Goal: Task Accomplishment & Management: Manage account settings

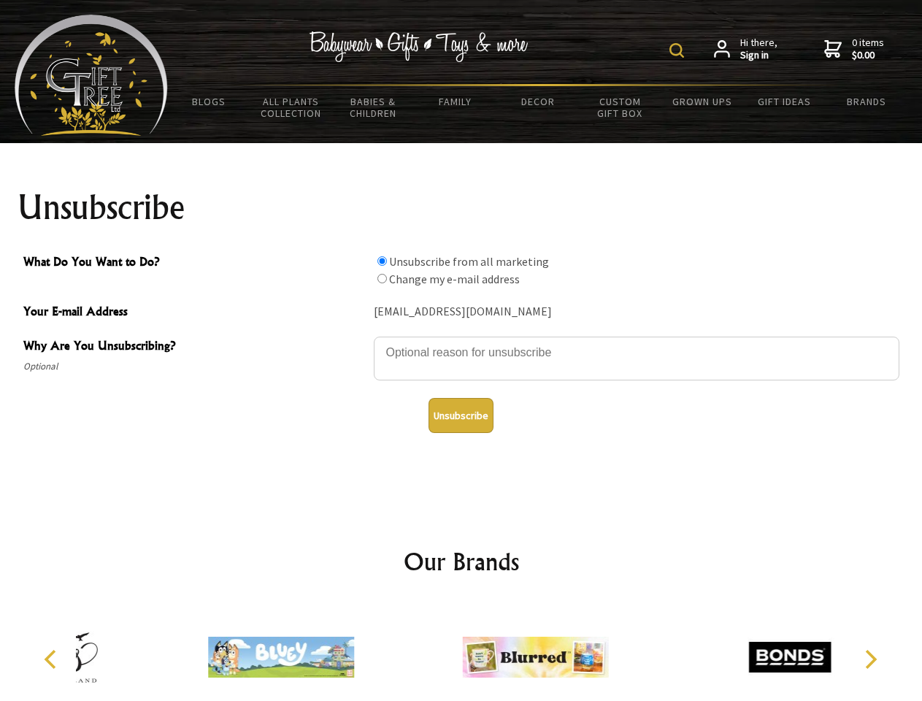
click at [679, 50] on img at bounding box center [677, 50] width 15 height 15
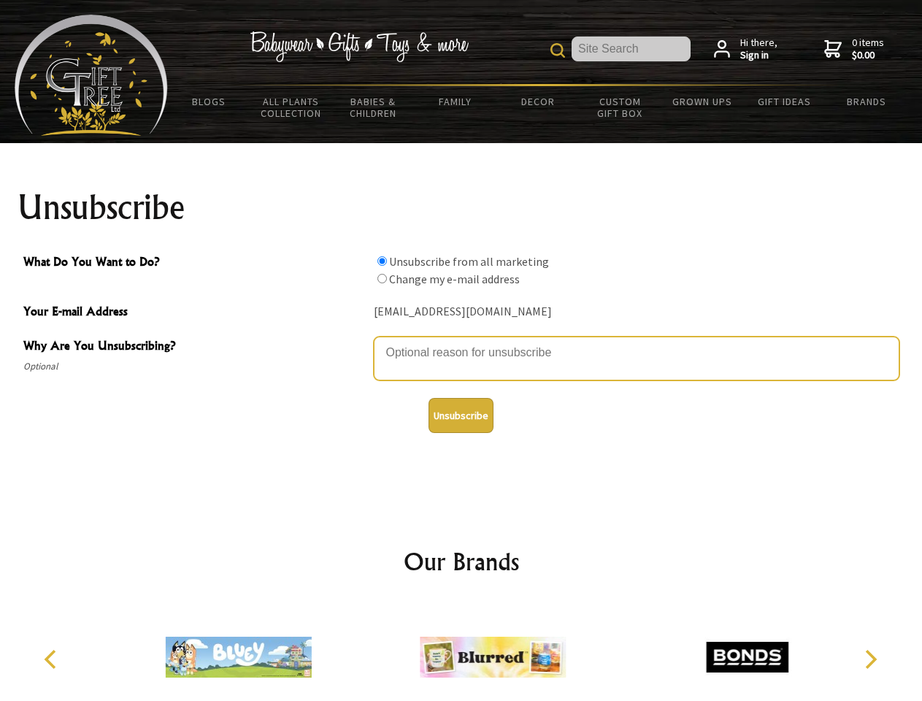
click at [462, 342] on textarea "Why Are You Unsubscribing?" at bounding box center [637, 359] width 526 height 44
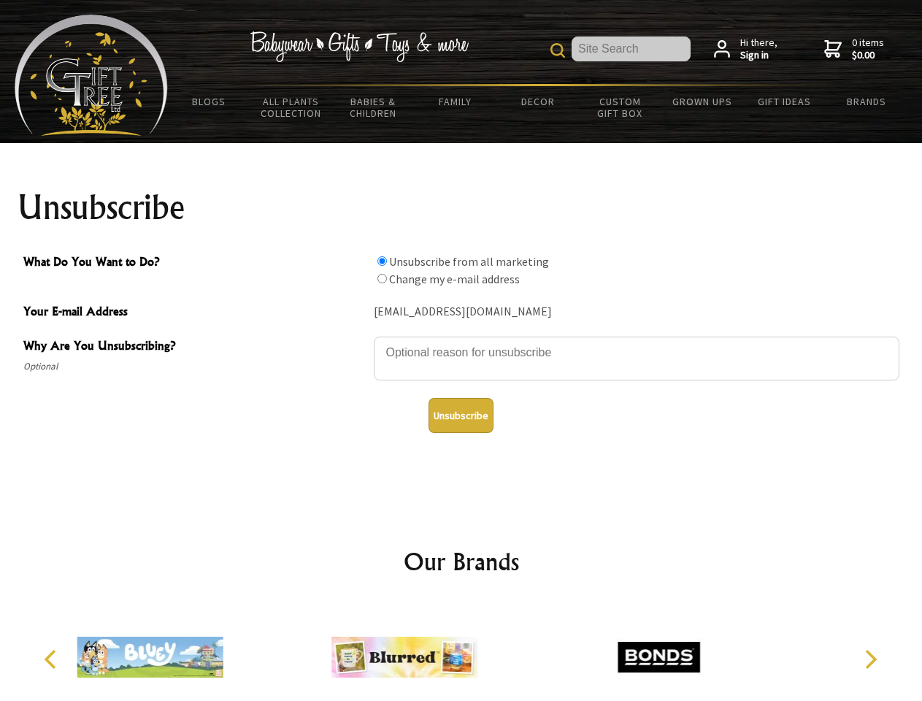
click at [382, 261] on input "What Do You Want to Do?" at bounding box center [382, 260] width 9 height 9
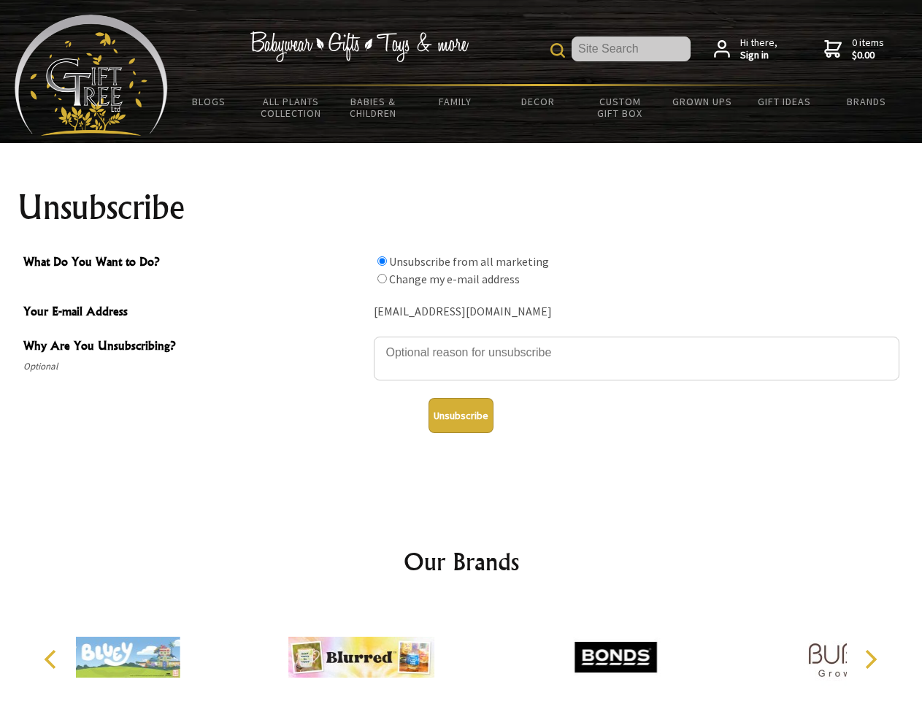
click at [382, 278] on input "What Do You Want to Do?" at bounding box center [382, 278] width 9 height 9
radio input "true"
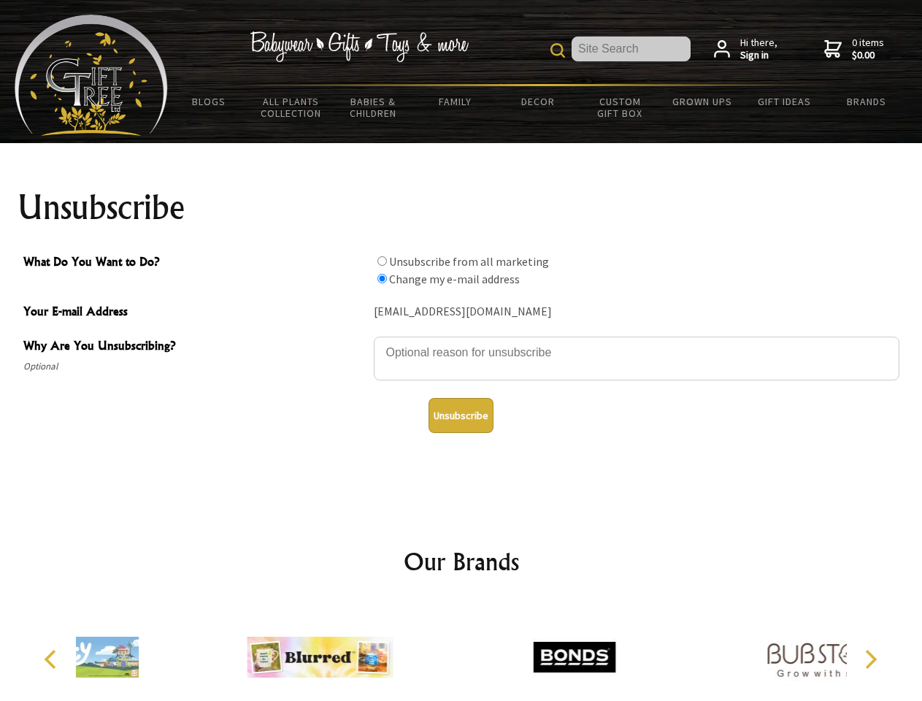
click at [461, 416] on button "Unsubscribe" at bounding box center [461, 415] width 65 height 35
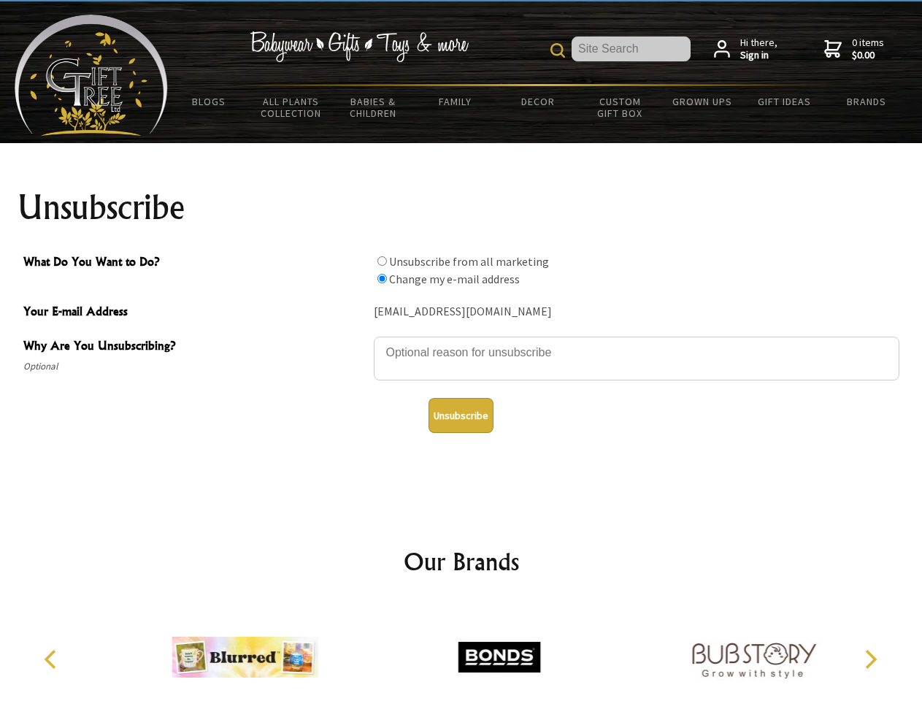
click at [462, 651] on img at bounding box center [500, 658] width 146 height 110
click at [53, 660] on icon "Previous" at bounding box center [51, 659] width 19 height 19
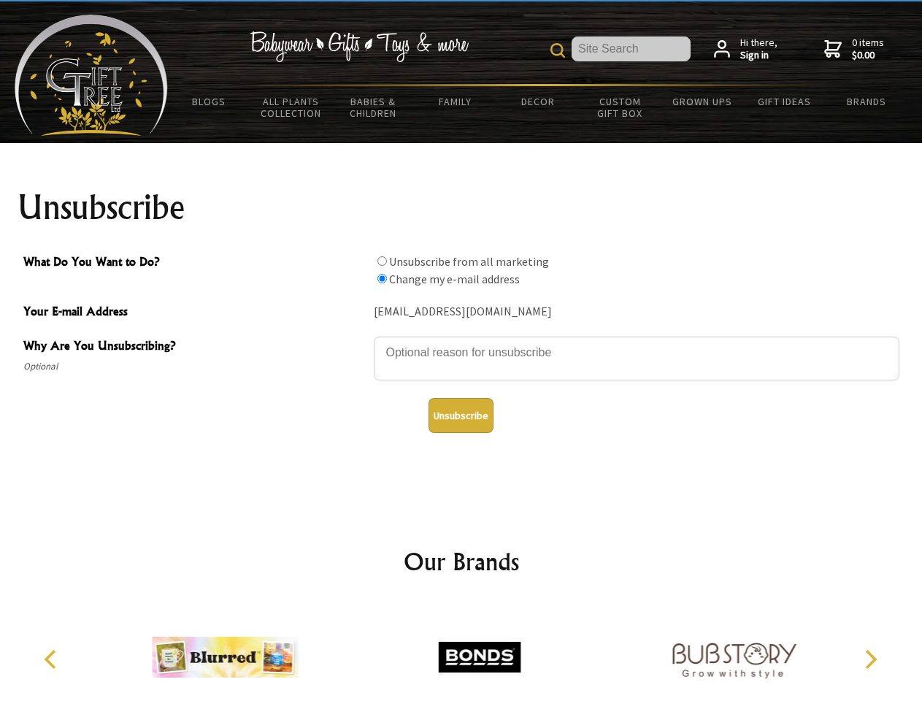
click at [871, 660] on icon "Next" at bounding box center [869, 659] width 19 height 19
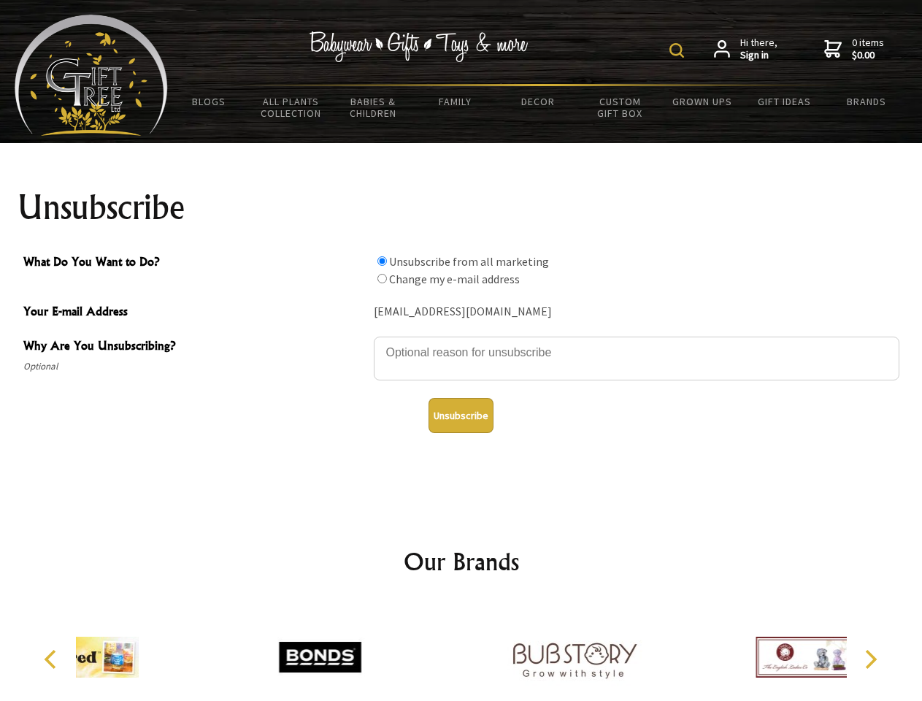
click at [679, 50] on img at bounding box center [677, 50] width 15 height 15
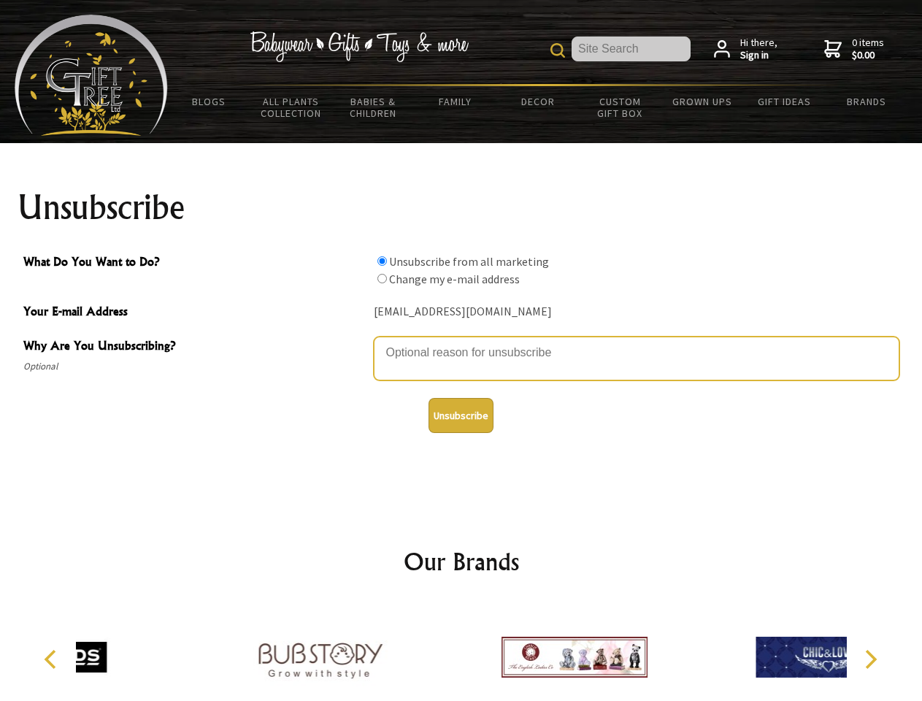
click at [462, 342] on textarea "Why Are You Unsubscribing?" at bounding box center [637, 359] width 526 height 44
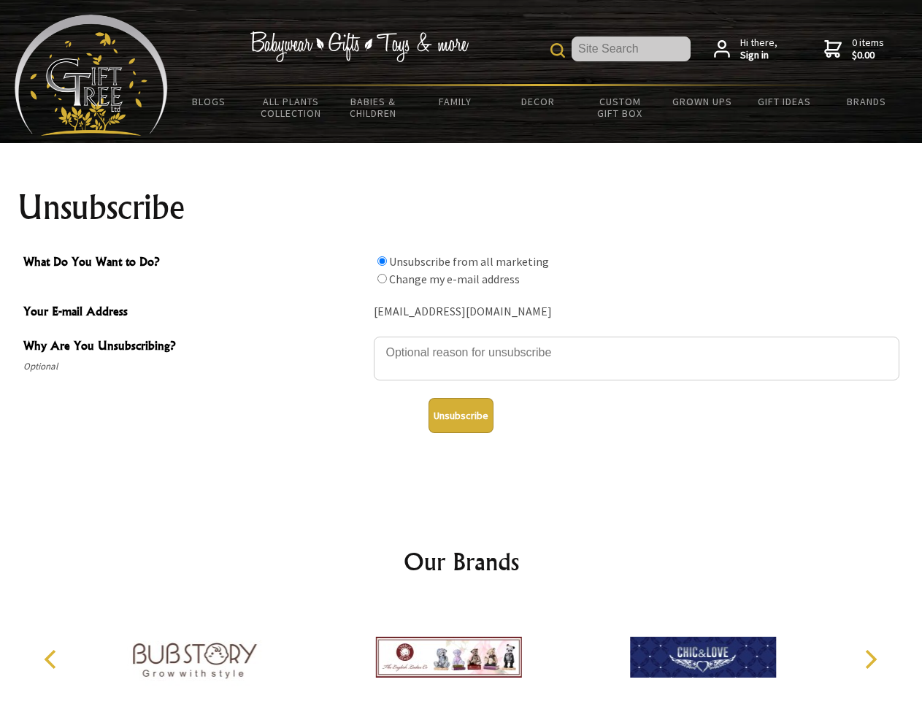
click at [382, 261] on input "What Do You Want to Do?" at bounding box center [382, 260] width 9 height 9
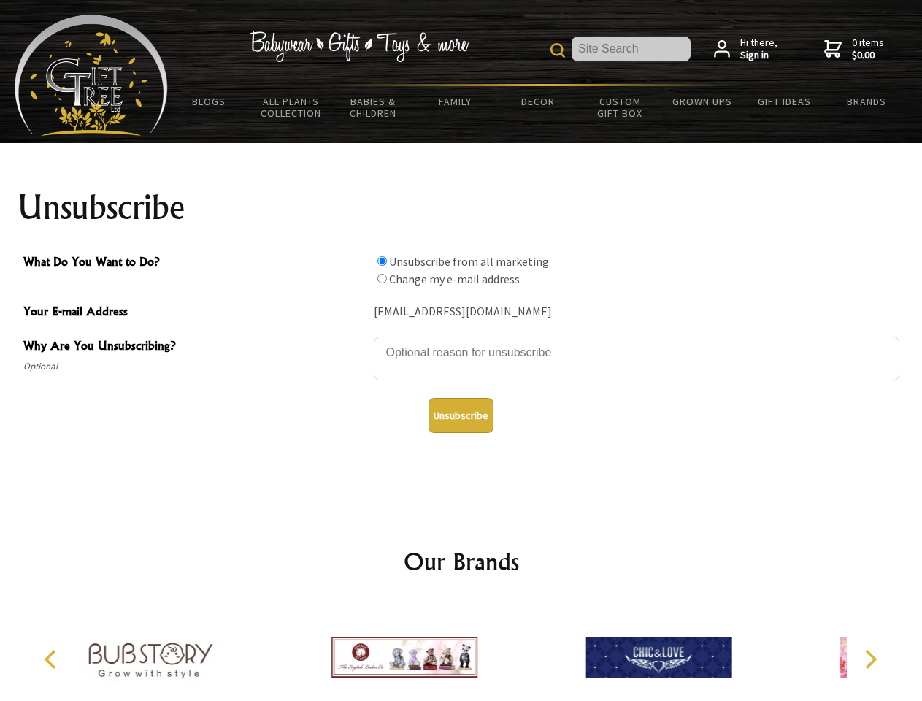
click at [382, 278] on input "What Do You Want to Do?" at bounding box center [382, 278] width 9 height 9
radio input "true"
click at [461, 416] on button "Unsubscribe" at bounding box center [461, 415] width 65 height 35
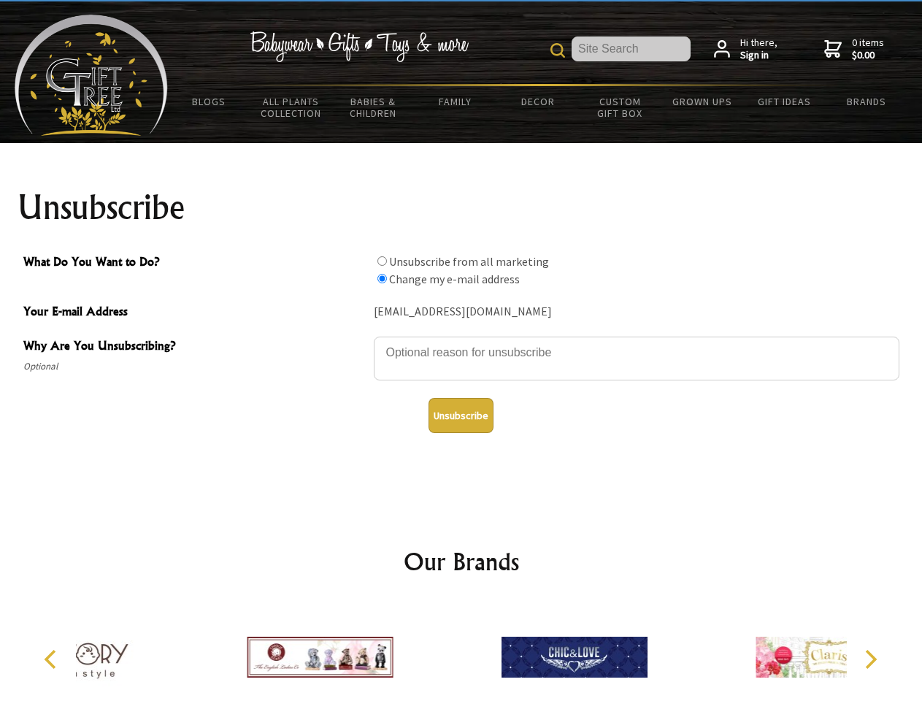
click at [462, 651] on div at bounding box center [575, 660] width 254 height 114
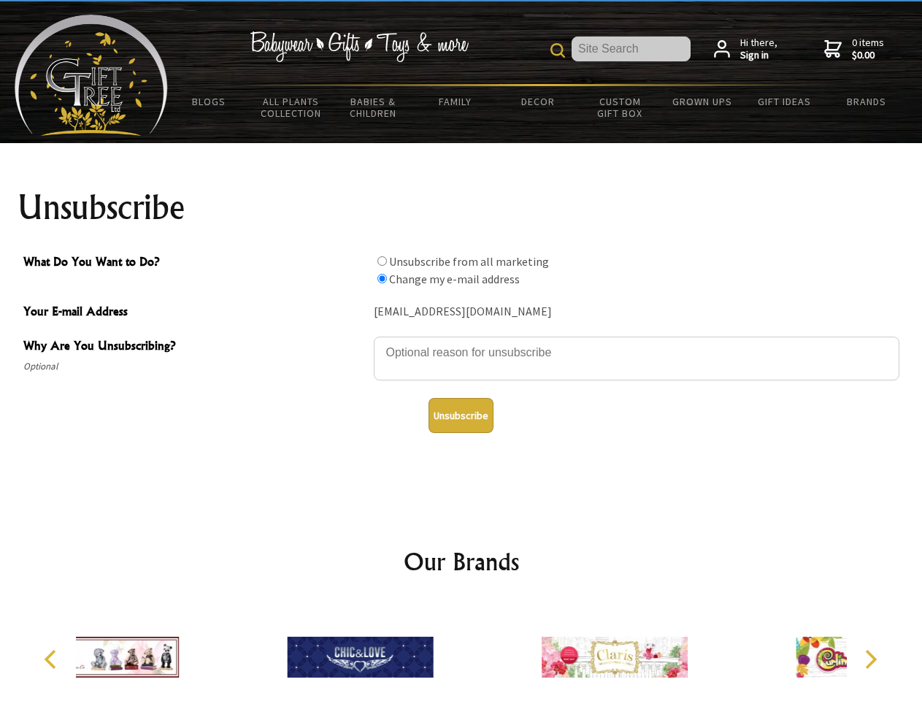
click at [53, 660] on icon "Previous" at bounding box center [51, 659] width 19 height 19
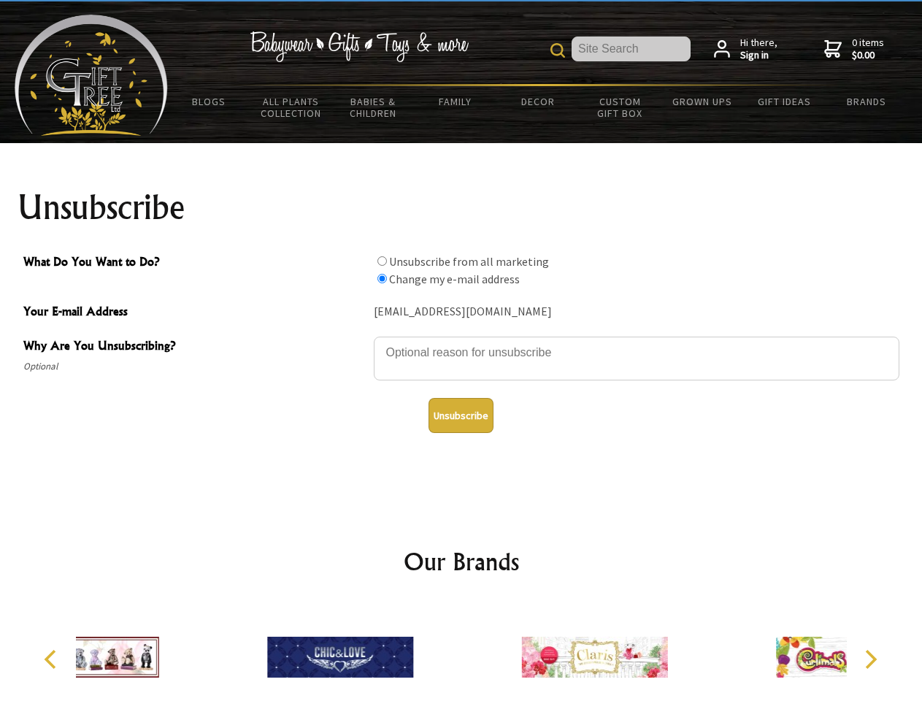
click at [871, 660] on icon "Next" at bounding box center [869, 659] width 19 height 19
